Goal: Find specific page/section: Find specific page/section

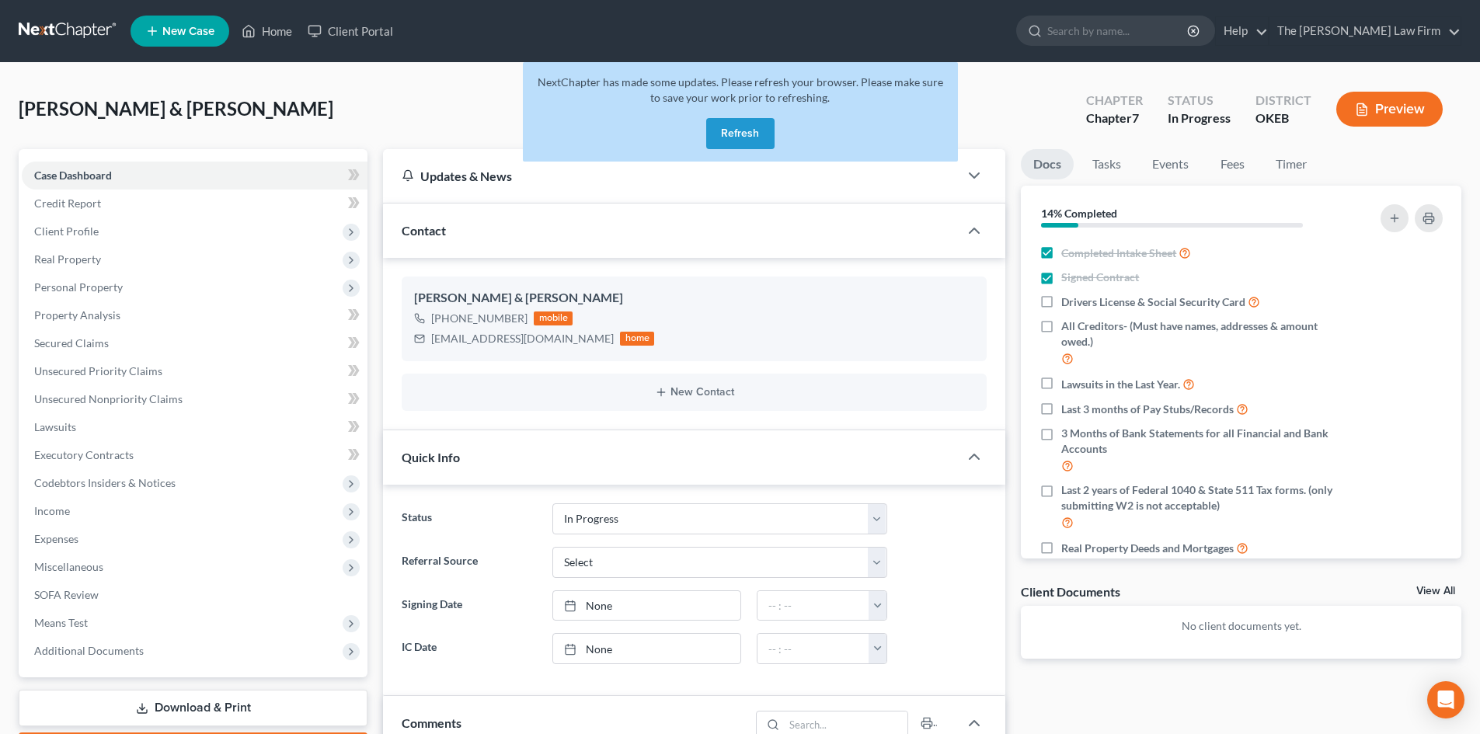
select select "4"
click at [746, 135] on button "Refresh" at bounding box center [740, 133] width 68 height 31
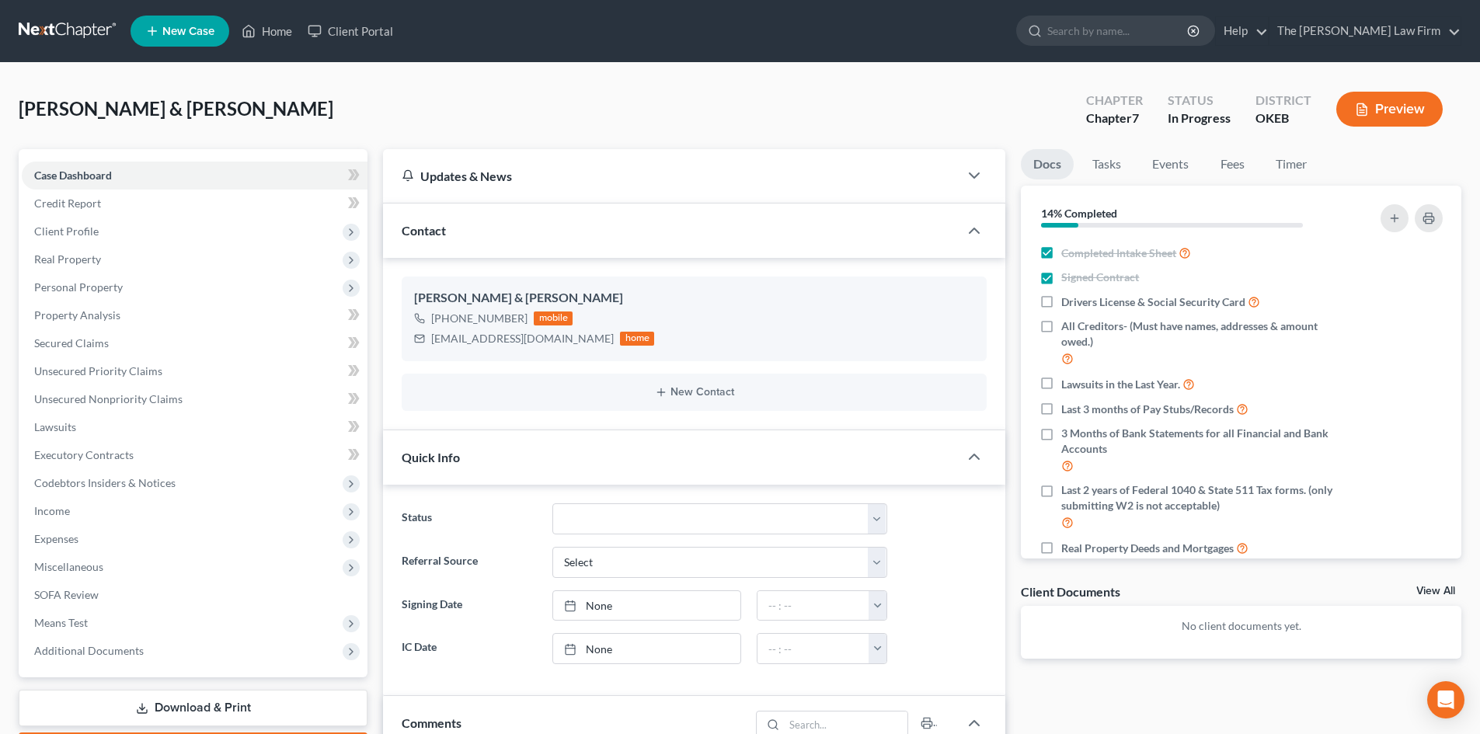
scroll to position [43, 0]
click at [1140, 36] on input "search" at bounding box center [1118, 30] width 142 height 29
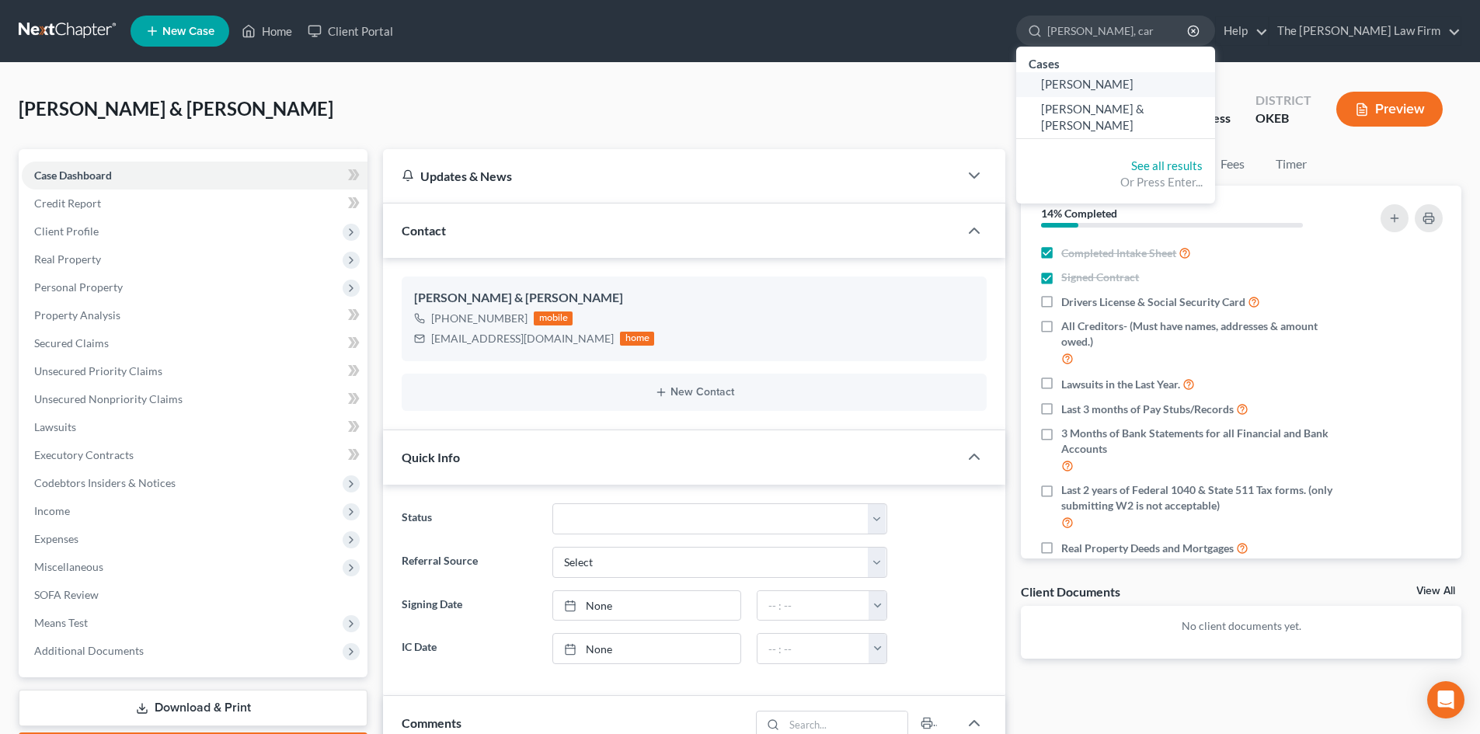
type input "[PERSON_NAME], car"
click at [1134, 89] on span "[PERSON_NAME]" at bounding box center [1087, 84] width 92 height 14
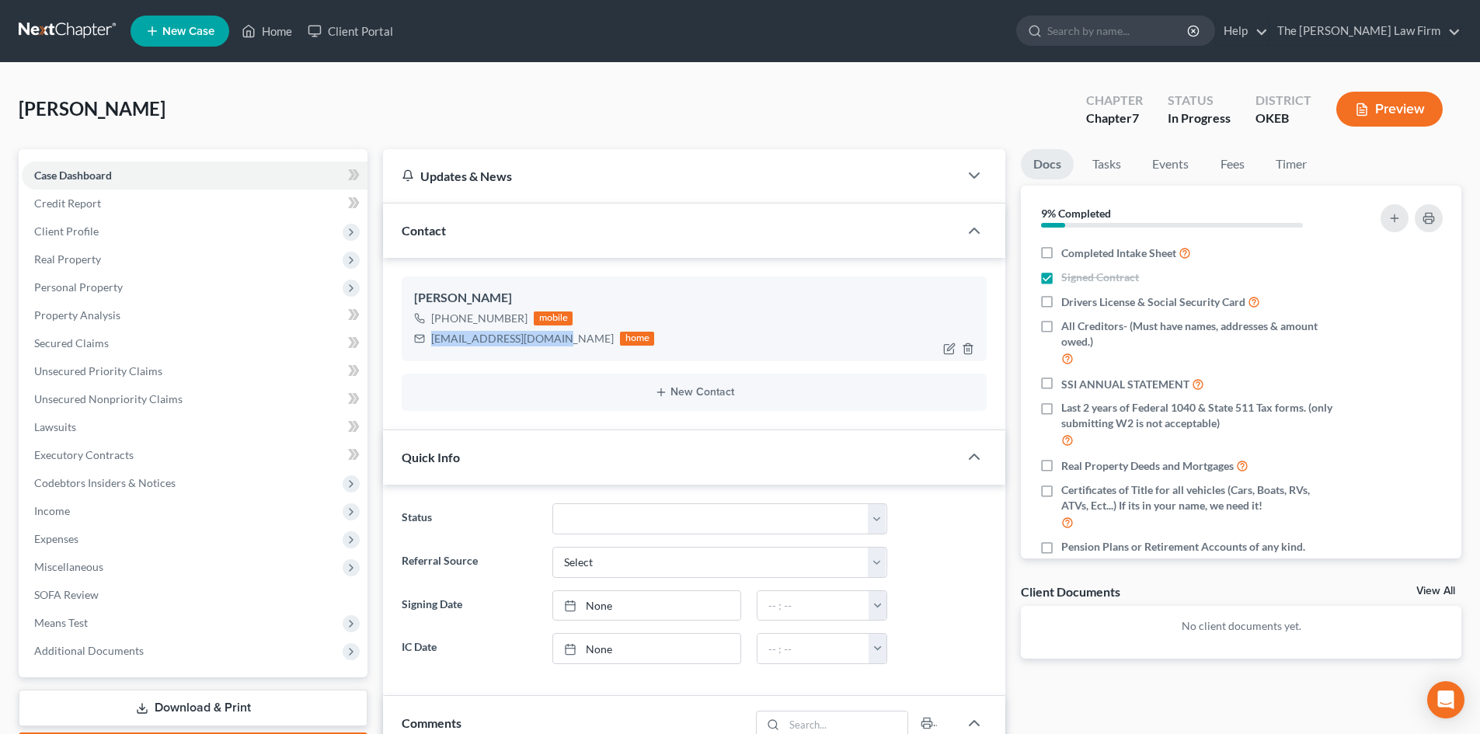
drag, startPoint x: 564, startPoint y: 340, endPoint x: 432, endPoint y: 345, distance: 132.2
click at [432, 345] on div "[EMAIL_ADDRESS][DOMAIN_NAME]" at bounding box center [522, 339] width 183 height 16
copy div "[EMAIL_ADDRESS][DOMAIN_NAME]"
